Goal: Task Accomplishment & Management: Use online tool/utility

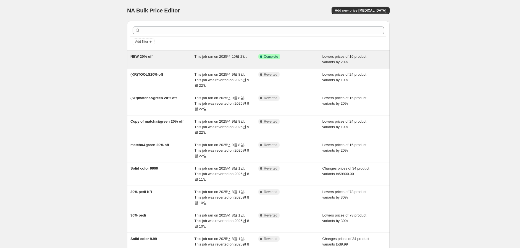
click at [156, 64] on div "NEW 20% off" at bounding box center [162, 59] width 64 height 11
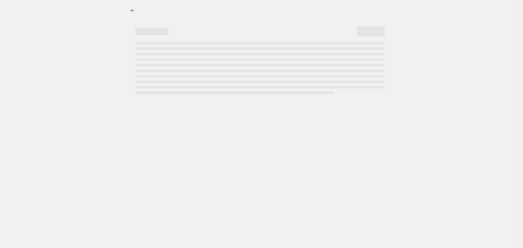
select select "percentage"
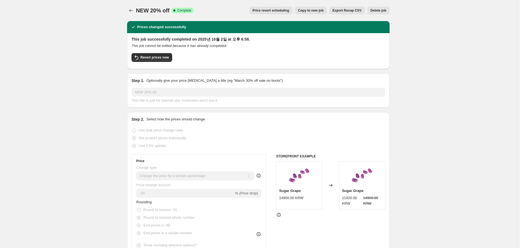
click at [314, 11] on span "Copy to new job" at bounding box center [311, 10] width 26 height 4
select select "percentage"
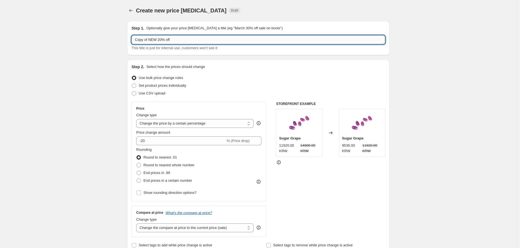
click at [151, 39] on input "Copy of NEW 20% off" at bounding box center [259, 39] width 254 height 9
drag, startPoint x: 157, startPoint y: 40, endPoint x: 94, endPoint y: 34, distance: 62.7
paste input "[DATE]"
click at [156, 41] on input "[DATE] 20% off" at bounding box center [259, 39] width 254 height 9
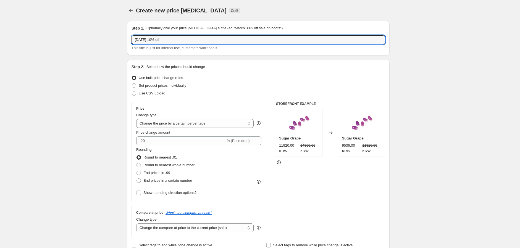
type input "[DATE] 10% off"
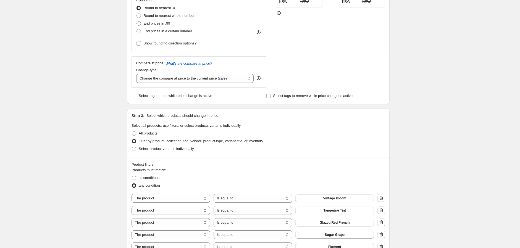
scroll to position [123, 0]
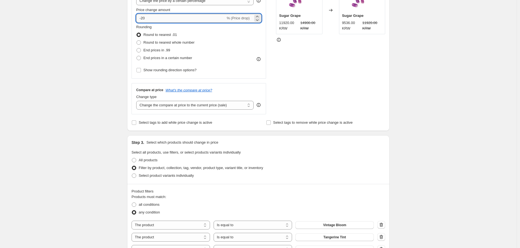
click at [149, 17] on input "-20" at bounding box center [180, 18] width 89 height 9
type input "-2"
type input "-10"
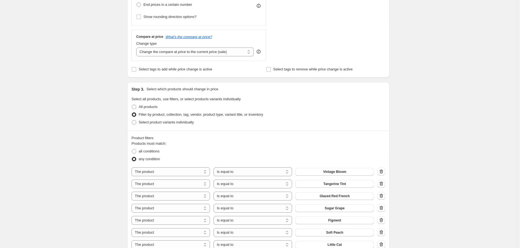
scroll to position [215, 0]
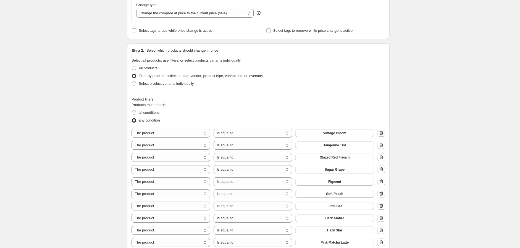
click at [379, 133] on button "button" at bounding box center [382, 133] width 8 height 8
click at [382, 134] on icon "button" at bounding box center [382, 133] width 1 height 2
click at [383, 136] on button "button" at bounding box center [382, 133] width 8 height 8
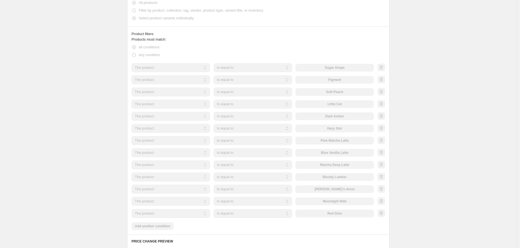
scroll to position [368, 0]
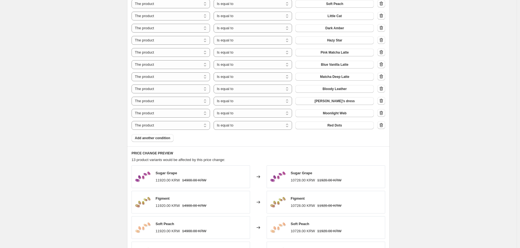
click at [384, 124] on icon "button" at bounding box center [382, 125] width 6 height 6
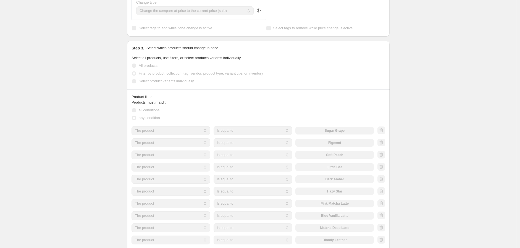
scroll to position [215, 0]
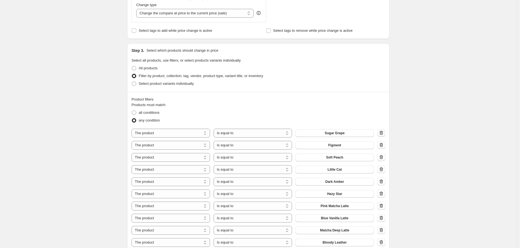
click at [384, 134] on icon "button" at bounding box center [382, 133] width 6 height 6
click at [382, 134] on icon "button" at bounding box center [382, 133] width 4 height 4
click at [383, 135] on icon "button" at bounding box center [382, 133] width 4 height 4
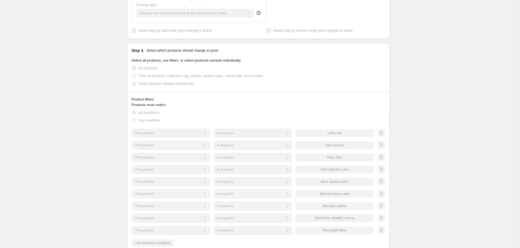
click at [384, 133] on div at bounding box center [382, 133] width 8 height 8
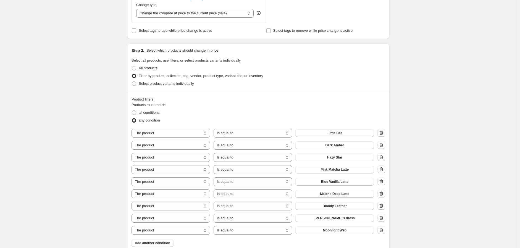
click at [382, 134] on icon "button" at bounding box center [382, 133] width 1 height 2
click at [382, 136] on icon "button" at bounding box center [382, 133] width 6 height 6
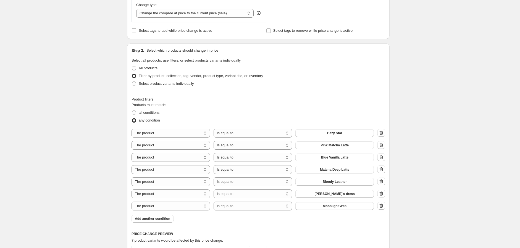
click at [383, 134] on icon "button" at bounding box center [382, 133] width 4 height 4
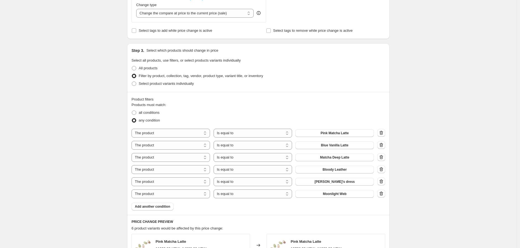
click at [384, 134] on icon "button" at bounding box center [382, 133] width 6 height 6
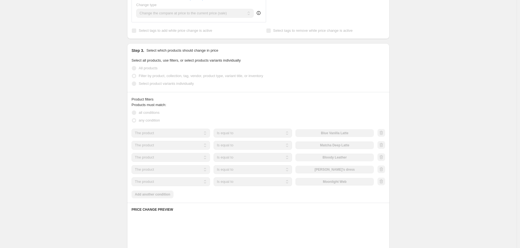
click at [385, 134] on div at bounding box center [382, 133] width 8 height 8
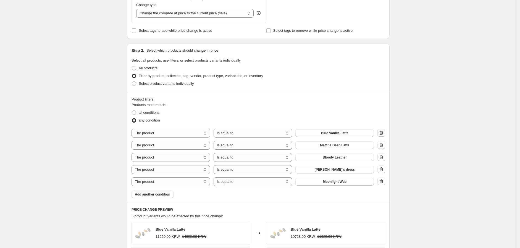
click at [381, 133] on icon "button" at bounding box center [382, 133] width 6 height 6
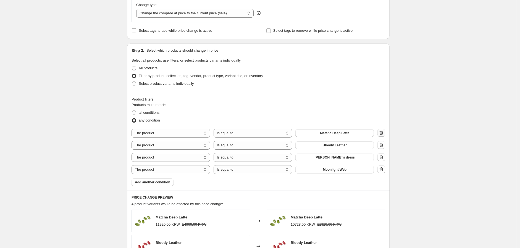
click at [384, 133] on icon "button" at bounding box center [382, 133] width 6 height 6
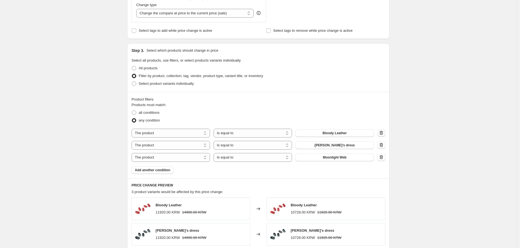
click at [380, 134] on icon "button" at bounding box center [382, 133] width 6 height 6
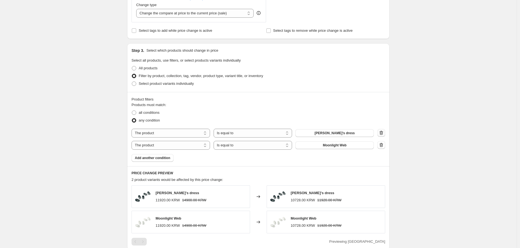
click at [382, 134] on icon "button" at bounding box center [382, 133] width 6 height 6
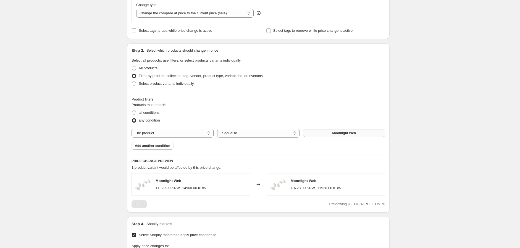
click at [347, 131] on span "Moonlight Web" at bounding box center [344, 133] width 24 height 4
click at [187, 135] on select "The product The product's collection The product's tag The product's vendor The…" at bounding box center [173, 133] width 82 height 9
select select "collection"
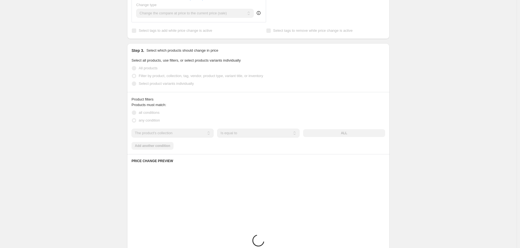
click at [354, 133] on div "The product The product's collection The product's tag The product's vendor The…" at bounding box center [259, 133] width 254 height 9
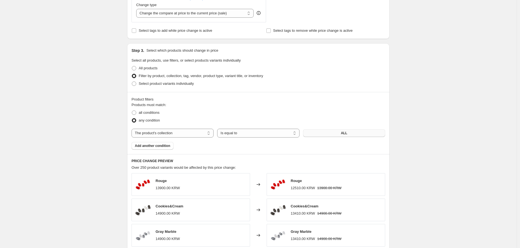
click at [353, 135] on button "ALL" at bounding box center [344, 133] width 82 height 8
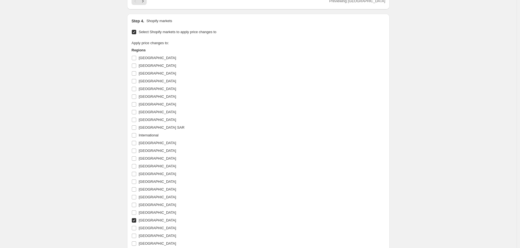
scroll to position [522, 0]
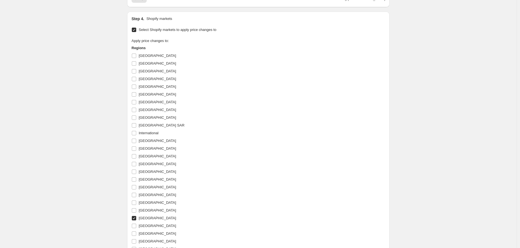
click at [136, 218] on input "[GEOGRAPHIC_DATA]" at bounding box center [134, 218] width 4 height 4
checkbox input "false"
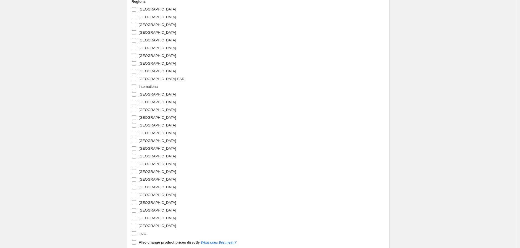
scroll to position [584, 0]
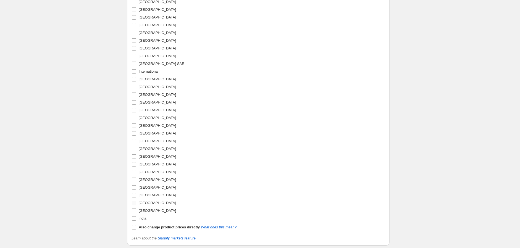
click at [136, 205] on input "[GEOGRAPHIC_DATA]" at bounding box center [134, 203] width 4 height 4
checkbox input "true"
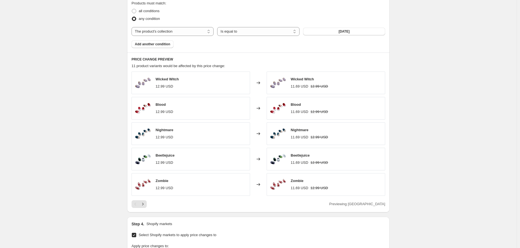
scroll to position [299, 0]
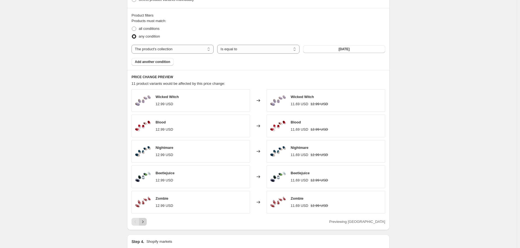
click at [145, 221] on icon "Next" at bounding box center [143, 222] width 6 height 6
click at [146, 222] on icon "Next" at bounding box center [143, 222] width 6 height 6
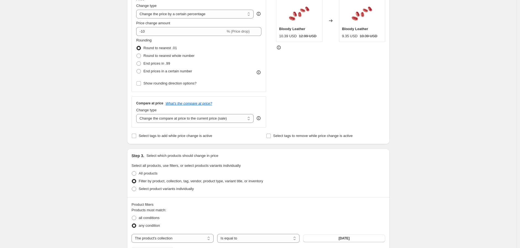
scroll to position [84, 0]
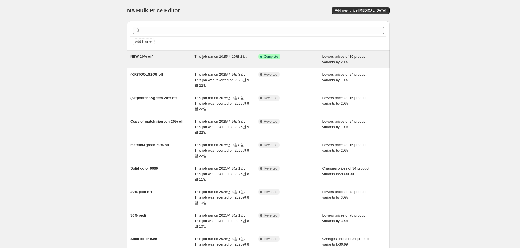
click at [148, 56] on span "NEW 20% off" at bounding box center [141, 56] width 22 height 4
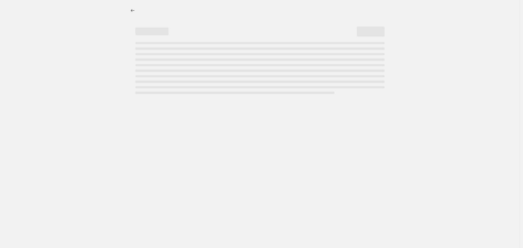
select select "percentage"
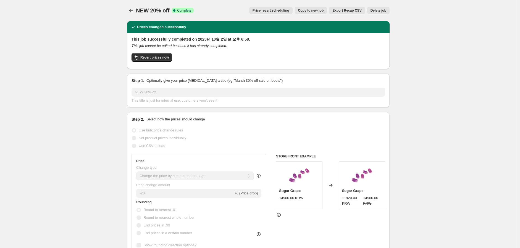
click at [318, 12] on span "Copy to new job" at bounding box center [311, 10] width 26 height 4
select select "percentage"
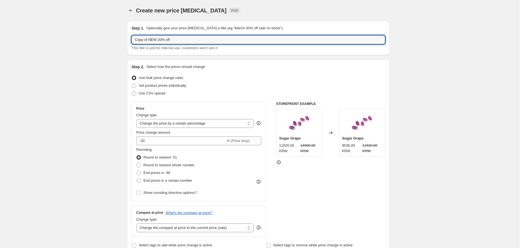
drag, startPoint x: 156, startPoint y: 40, endPoint x: 107, endPoint y: 38, distance: 49.3
paste input "[DATE]"
click at [155, 40] on input "[DATE] 20% off" at bounding box center [259, 39] width 254 height 9
type input "[DATE] 10% off"
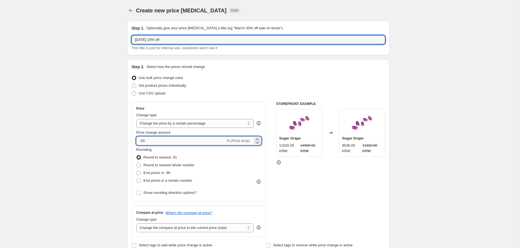
click at [148, 138] on input "-20" at bounding box center [180, 141] width 89 height 9
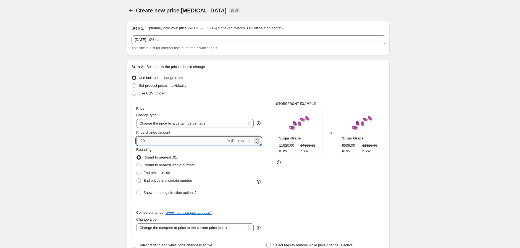
type input "-2"
type input "-10"
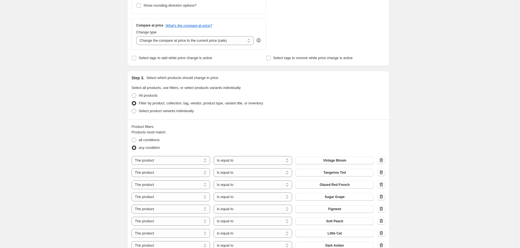
scroll to position [215, 0]
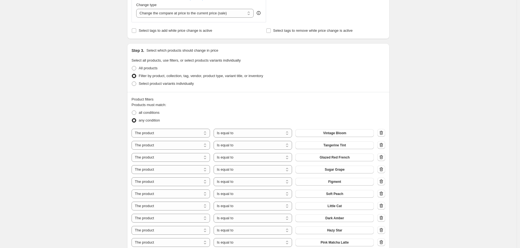
click at [383, 134] on icon "button" at bounding box center [382, 133] width 6 height 6
click at [382, 134] on icon "button" at bounding box center [382, 133] width 4 height 4
click at [382, 135] on icon "button" at bounding box center [382, 133] width 4 height 4
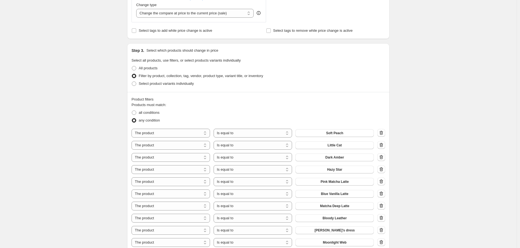
click at [382, 135] on icon "button" at bounding box center [382, 133] width 4 height 4
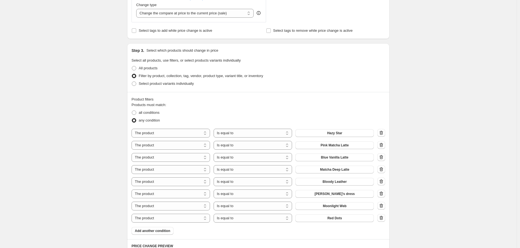
click at [382, 135] on icon "button" at bounding box center [382, 133] width 4 height 4
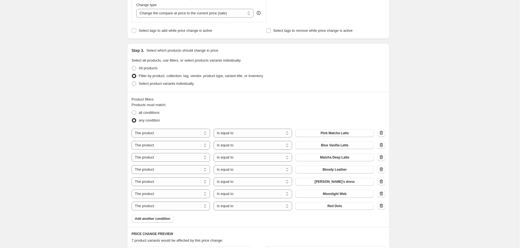
click at [382, 135] on icon "button" at bounding box center [382, 133] width 4 height 4
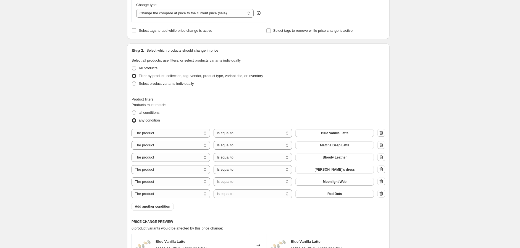
click at [382, 135] on icon "button" at bounding box center [382, 133] width 4 height 4
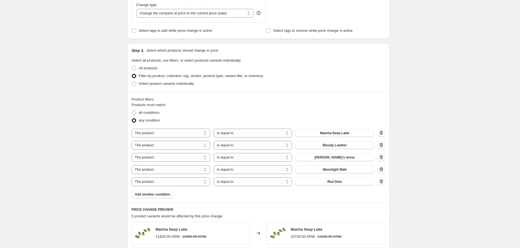
click at [382, 135] on icon "button" at bounding box center [382, 133] width 4 height 4
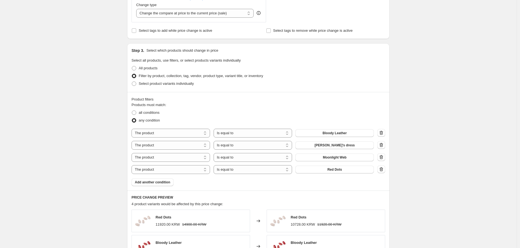
click at [382, 135] on icon "button" at bounding box center [382, 133] width 4 height 4
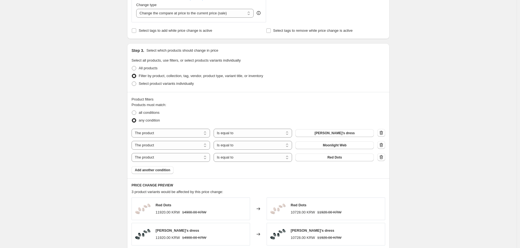
click at [382, 135] on icon "button" at bounding box center [382, 133] width 4 height 4
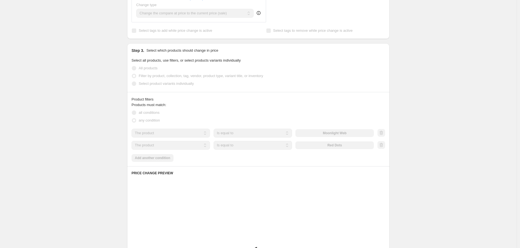
click at [382, 135] on div at bounding box center [382, 133] width 8 height 8
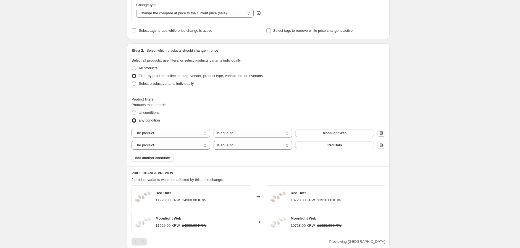
click at [380, 131] on button "button" at bounding box center [382, 133] width 8 height 8
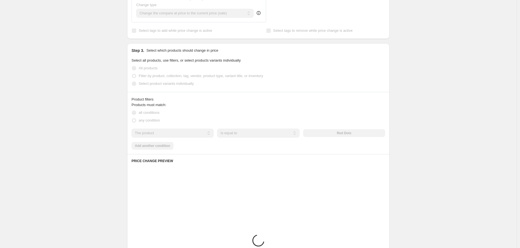
click at [349, 134] on div "The product The product's collection The product's tag The product's vendor The…" at bounding box center [259, 133] width 254 height 9
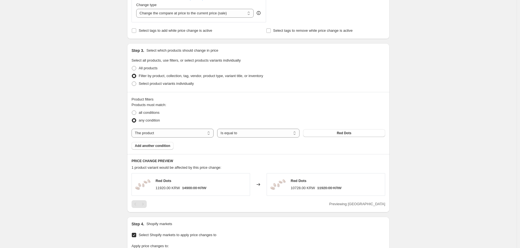
click at [349, 134] on span "Red Dots" at bounding box center [344, 133] width 15 height 4
click at [171, 136] on select "The product The product's collection The product's tag The product's vendor The…" at bounding box center [173, 133] width 82 height 9
click at [183, 133] on select "The product The product's collection The product's tag The product's vendor The…" at bounding box center [173, 133] width 82 height 9
select select "collection"
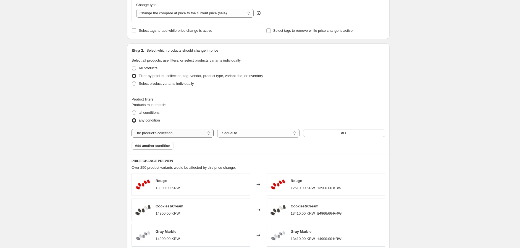
click at [164, 135] on select "The product The product's collection The product's tag The product's vendor The…" at bounding box center [173, 133] width 82 height 9
click at [352, 132] on button "ALL" at bounding box center [344, 133] width 82 height 8
click at [439, 165] on div "Create new price [MEDICAL_DATA]. This page is ready Create new price [MEDICAL_D…" at bounding box center [258, 242] width 517 height 915
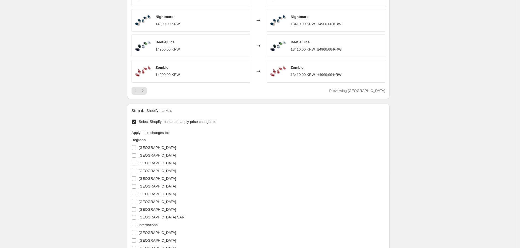
scroll to position [338, 0]
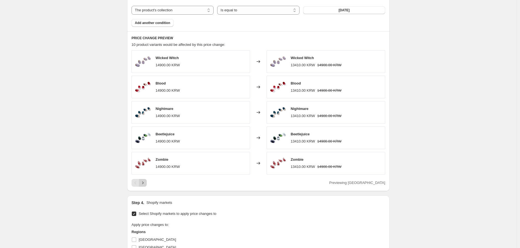
click at [144, 184] on icon "Next" at bounding box center [143, 183] width 6 height 6
click at [139, 184] on button "Previous" at bounding box center [136, 183] width 8 height 8
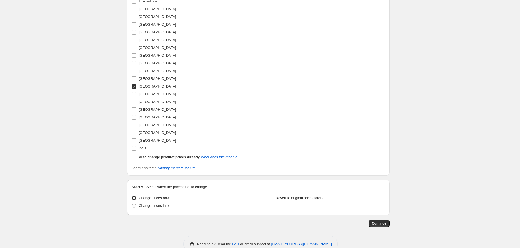
scroll to position [667, 0]
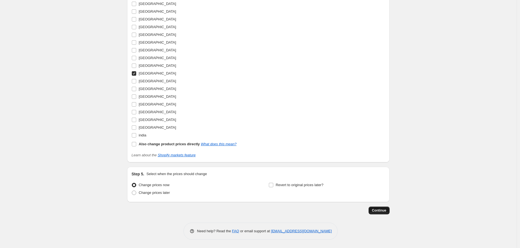
click at [378, 211] on span "Continue" at bounding box center [379, 210] width 14 height 4
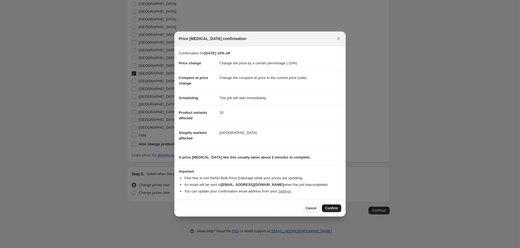
click at [335, 208] on span "Confirm" at bounding box center [331, 208] width 13 height 4
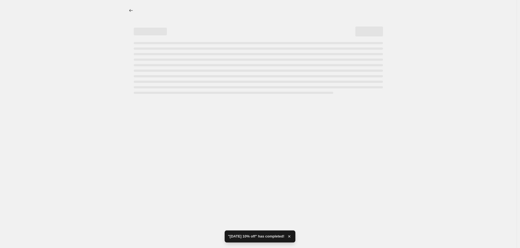
select select "percentage"
select select "collection"
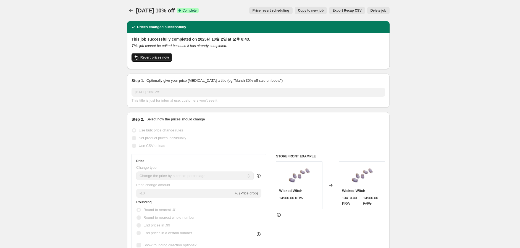
click at [160, 56] on span "Revert prices now" at bounding box center [154, 57] width 28 height 4
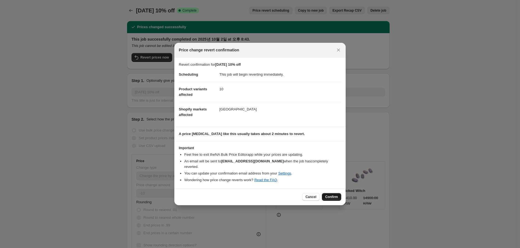
click at [335, 195] on span "Confirm" at bounding box center [331, 197] width 13 height 4
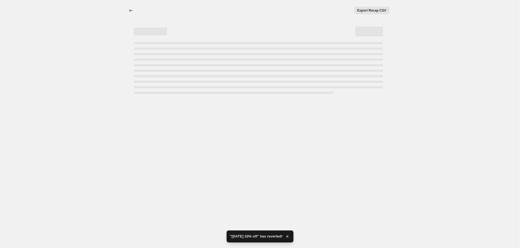
select select "percentage"
select select "collection"
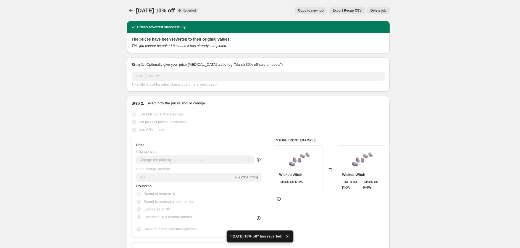
click at [313, 9] on span "Copy to new job" at bounding box center [311, 10] width 26 height 4
select select "percentage"
select select "collection"
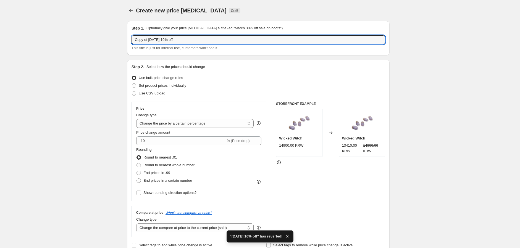
drag, startPoint x: 150, startPoint y: 41, endPoint x: 69, endPoint y: 39, distance: 80.2
type input "[DATE] 10% off"
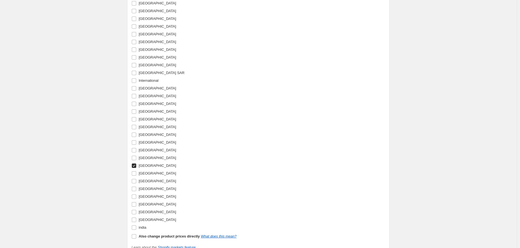
scroll to position [645, 0]
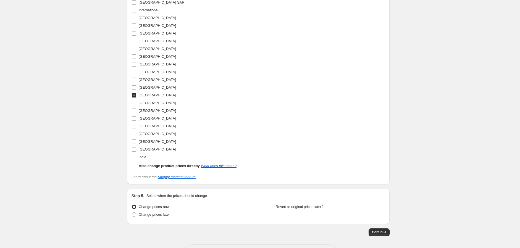
click at [135, 96] on input "[GEOGRAPHIC_DATA]" at bounding box center [134, 95] width 4 height 4
checkbox input "false"
click at [136, 142] on input "[GEOGRAPHIC_DATA]" at bounding box center [134, 142] width 4 height 4
checkbox input "true"
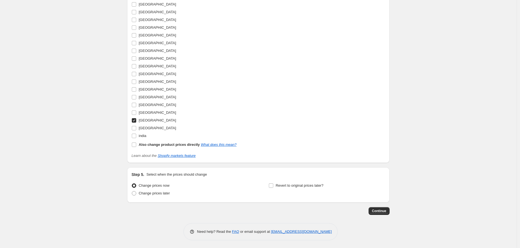
scroll to position [667, 0]
click at [383, 211] on span "Continue" at bounding box center [379, 210] width 14 height 4
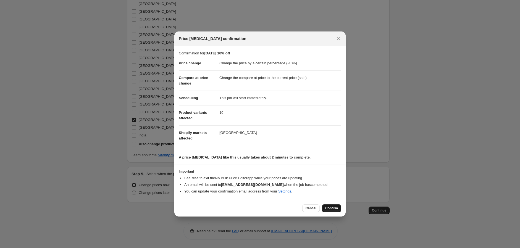
click at [331, 209] on span "Confirm" at bounding box center [331, 208] width 13 height 4
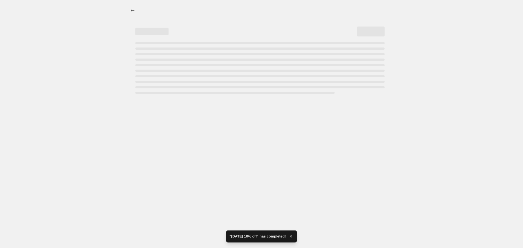
select select "percentage"
select select "collection"
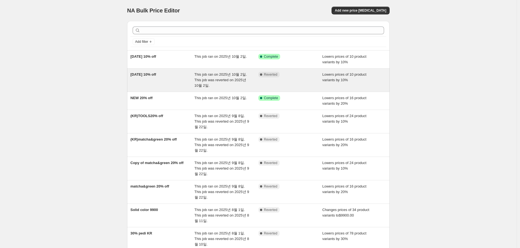
click at [158, 79] on div "[DATE] 10% off" at bounding box center [162, 80] width 64 height 17
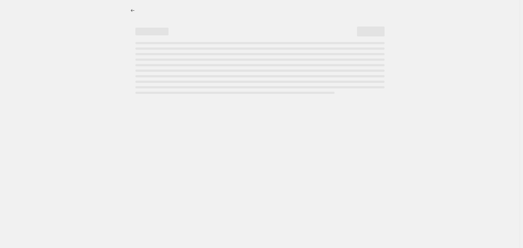
select select "percentage"
select select "collection"
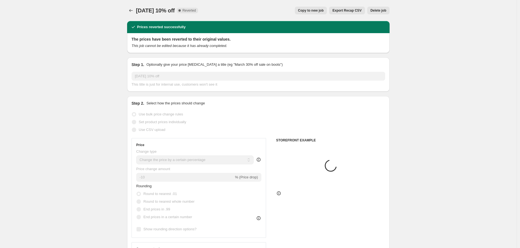
click at [381, 10] on span "Delete job" at bounding box center [379, 10] width 16 height 4
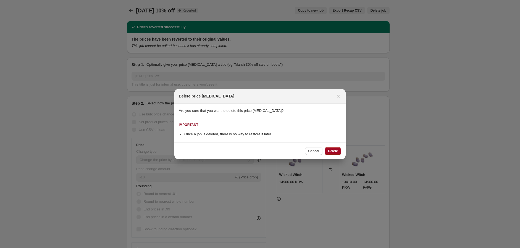
click at [329, 153] on span "Delete" at bounding box center [333, 151] width 10 height 4
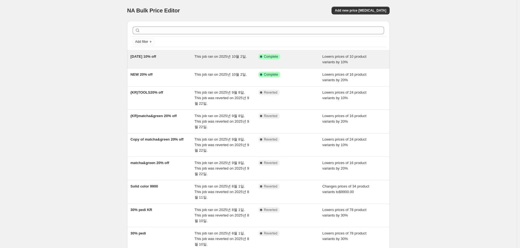
click at [161, 62] on div "[DATE] 10% off" at bounding box center [162, 59] width 64 height 11
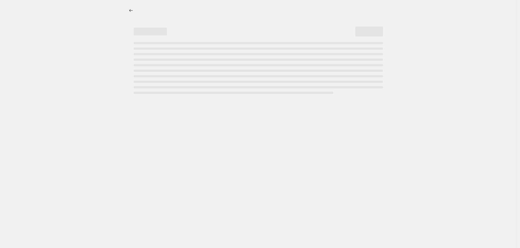
select select "percentage"
select select "collection"
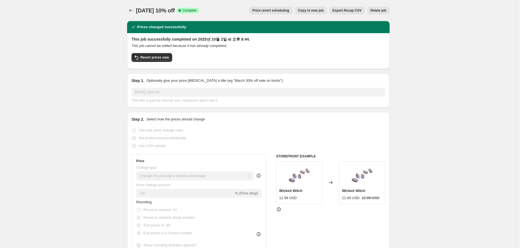
click at [315, 12] on span "Copy to new job" at bounding box center [311, 10] width 26 height 4
select select "percentage"
select select "collection"
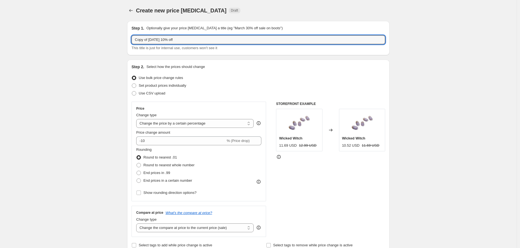
drag, startPoint x: 149, startPoint y: 40, endPoint x: 87, endPoint y: 40, distance: 62.5
click at [166, 42] on input "[DATE] 10% off(KR)" at bounding box center [259, 39] width 254 height 9
type input "[DATE] 10% off (KR)"
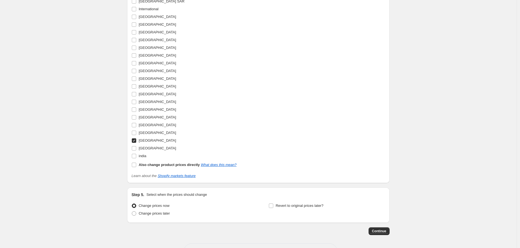
scroll to position [667, 0]
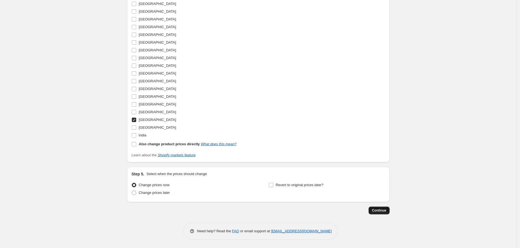
click at [381, 213] on button "Continue" at bounding box center [379, 211] width 21 height 8
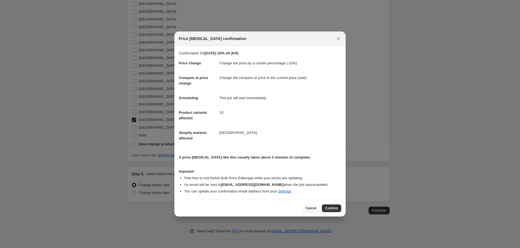
click at [332, 209] on span "Confirm" at bounding box center [331, 208] width 13 height 4
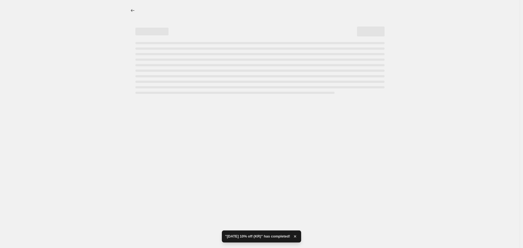
select select "percentage"
select select "collection"
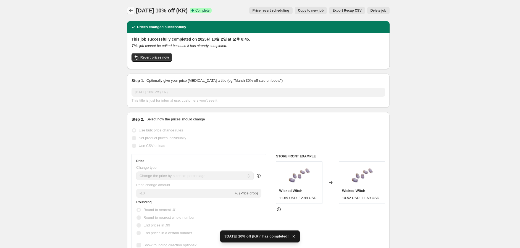
click at [133, 12] on icon "Price change jobs" at bounding box center [131, 11] width 6 height 6
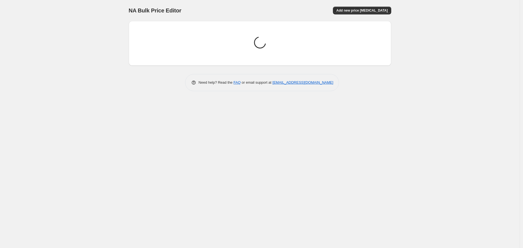
click at [493, 163] on div "NA Bulk Price Editor. This page is ready NA Bulk Price Editor Add new price [ME…" at bounding box center [260, 124] width 520 height 248
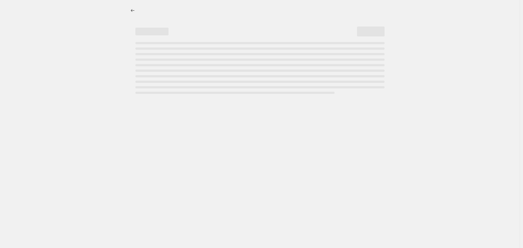
select select "percentage"
